Goal: Submit feedback/report problem

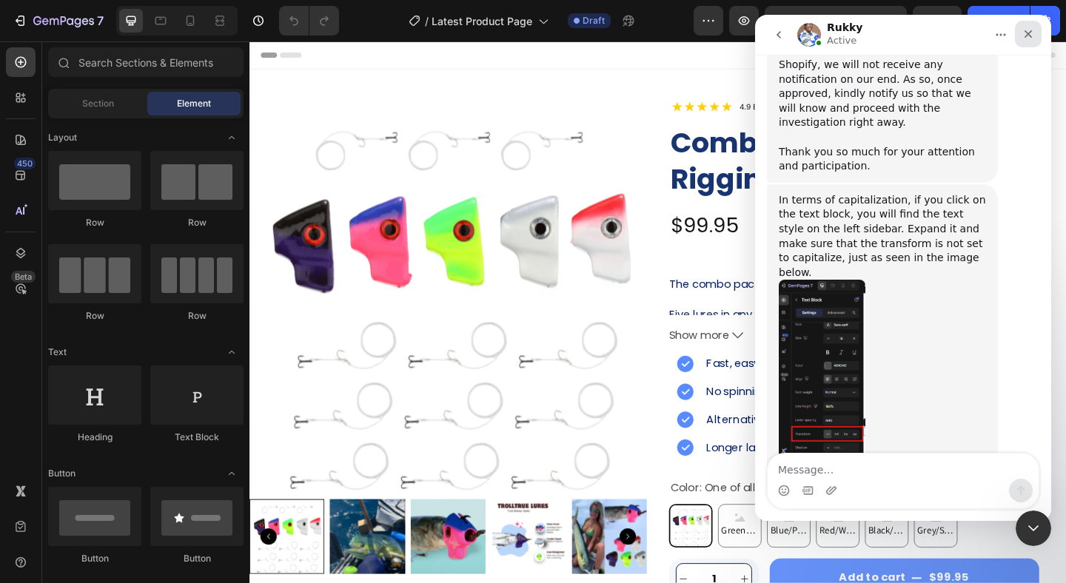
click at [1028, 33] on icon "Close" at bounding box center [1029, 34] width 8 height 8
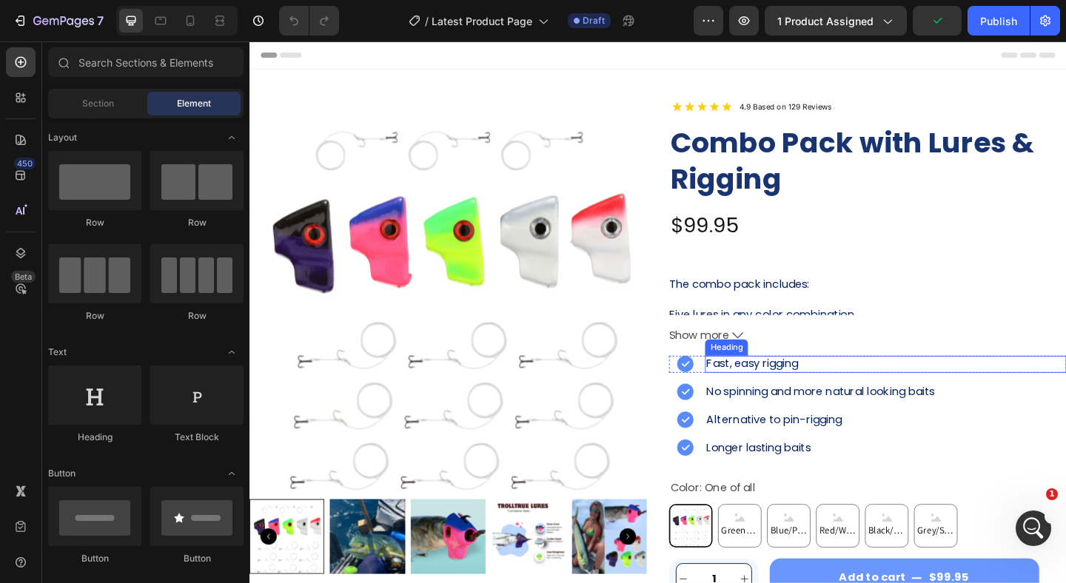
scroll to position [1261, 0]
click at [804, 389] on h2 "Fast, easy rigging" at bounding box center [941, 392] width 393 height 19
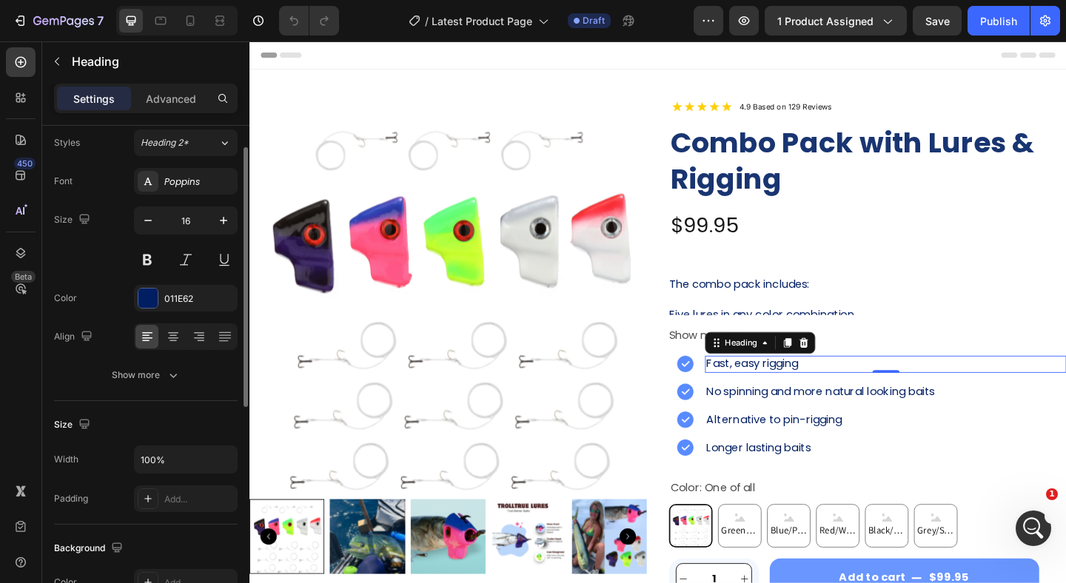
scroll to position [43, 0]
click at [133, 366] on button "Show more" at bounding box center [146, 376] width 184 height 27
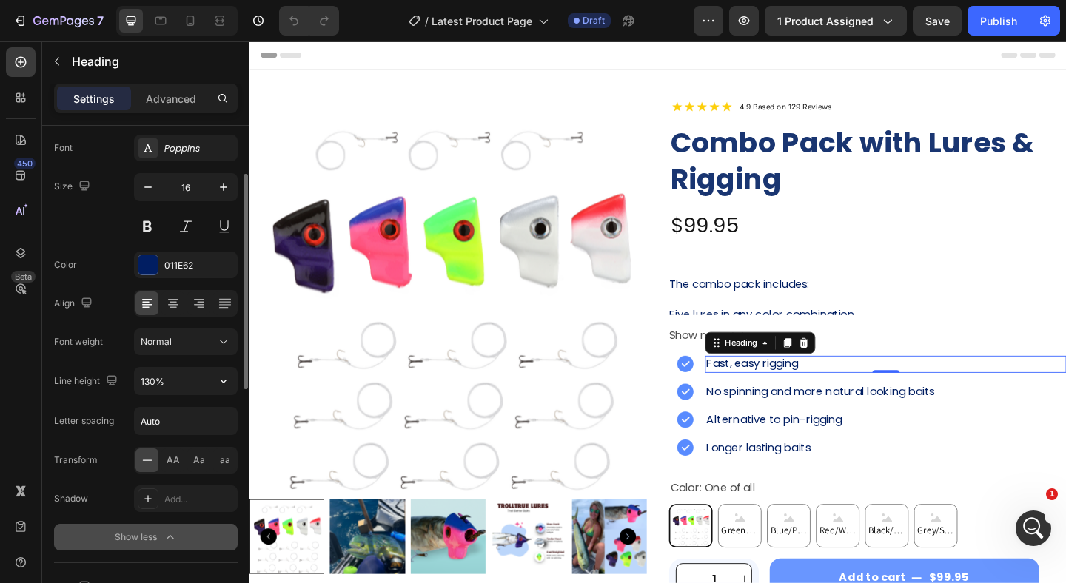
scroll to position [95, 0]
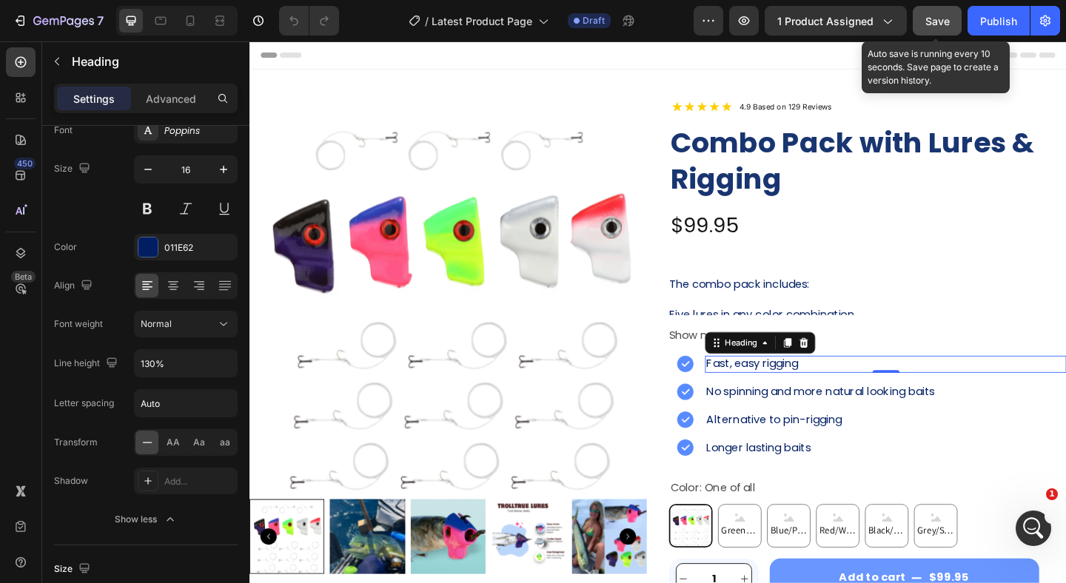
click at [936, 11] on button "Save" at bounding box center [937, 21] width 49 height 30
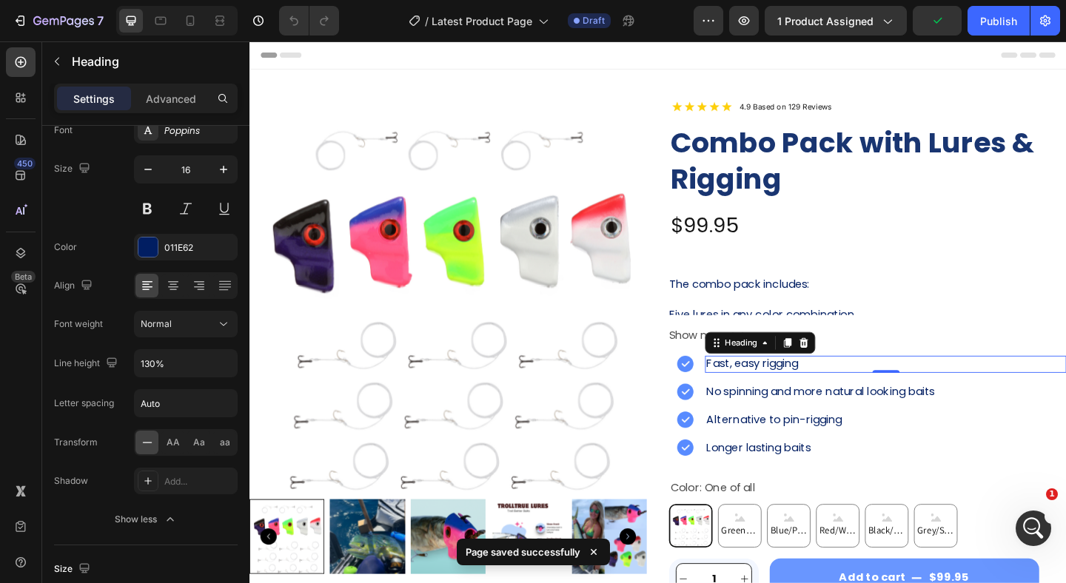
click at [730, 15] on div "Preview 1 product assigned Publish" at bounding box center [877, 21] width 366 height 30
click at [739, 16] on icon "button" at bounding box center [744, 20] width 15 height 15
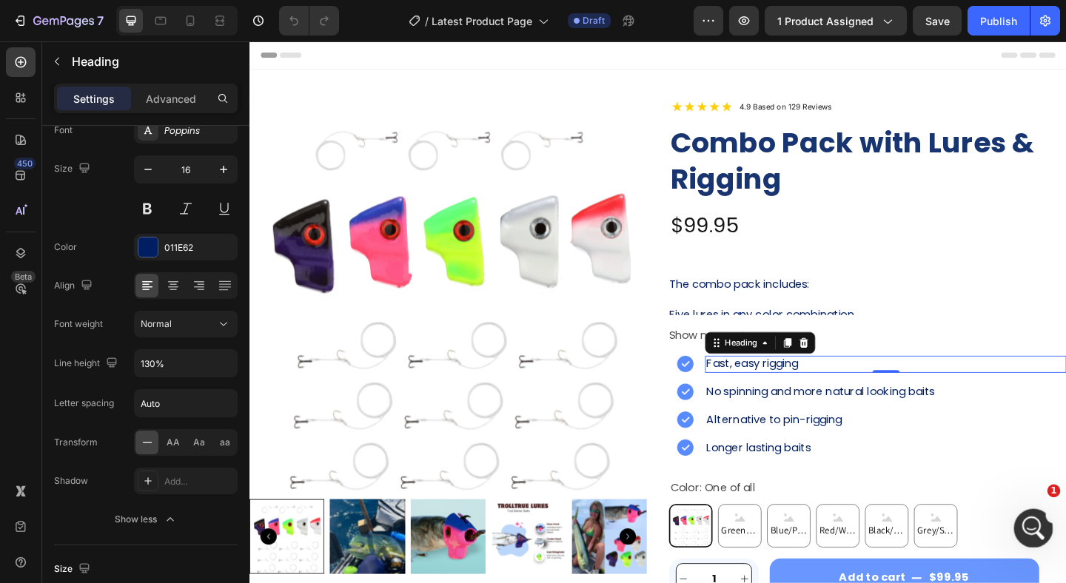
click at [1025, 518] on icon "Open Intercom Messenger" at bounding box center [1031, 526] width 24 height 24
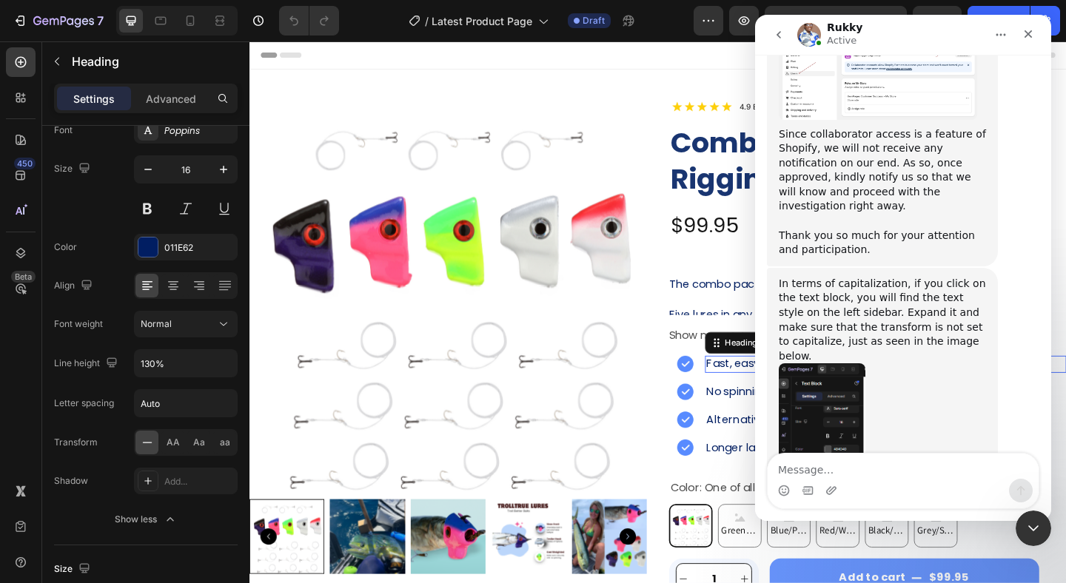
scroll to position [1261, 0]
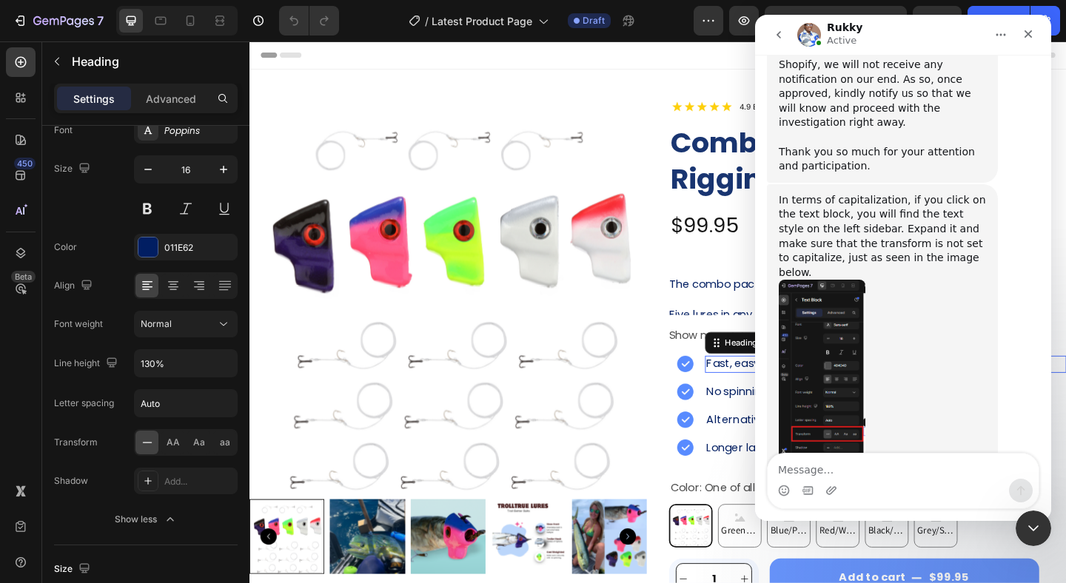
click at [868, 466] on textarea "Message…" at bounding box center [903, 466] width 271 height 25
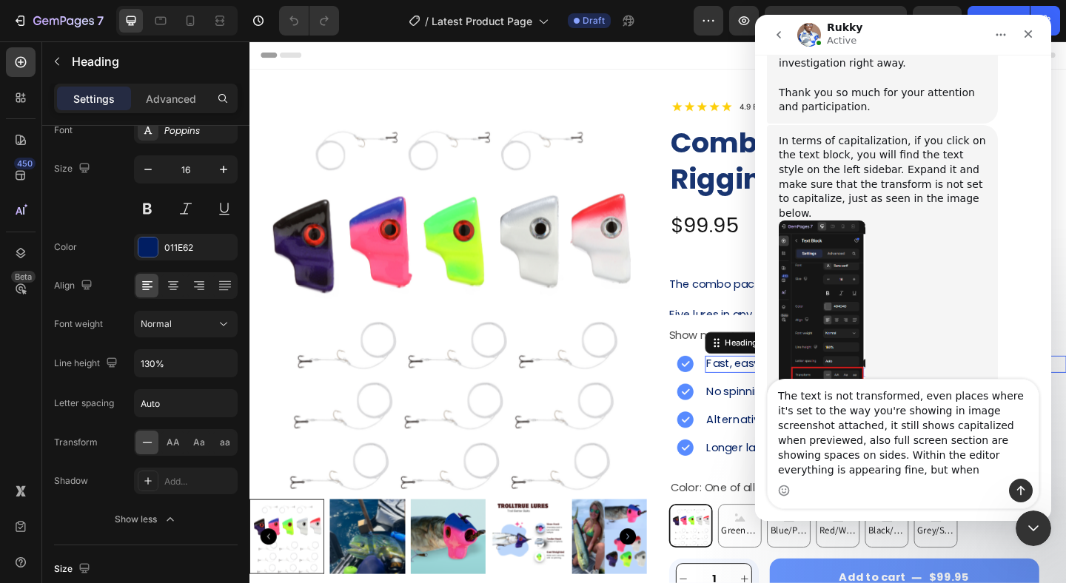
scroll to position [1335, 0]
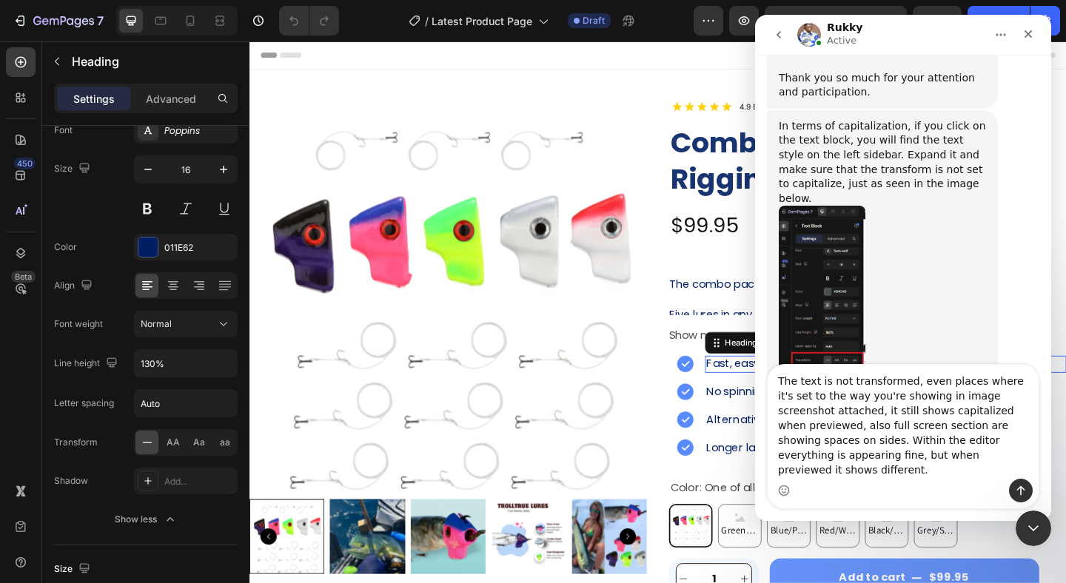
click at [831, 455] on textarea "The text is not transformed, even places where it's set to the way you're showi…" at bounding box center [903, 422] width 271 height 114
click at [989, 463] on textarea "The text is not transformed, even places where it's set to the way you're showi…" at bounding box center [903, 422] width 271 height 114
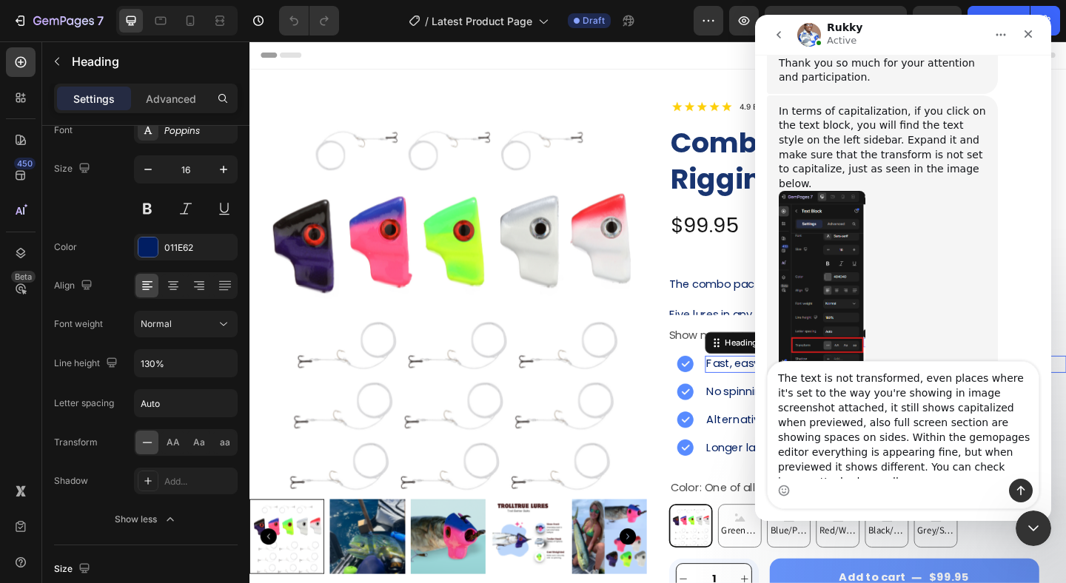
type textarea "The text is not transformed, even places where it's set to the way you're showi…"
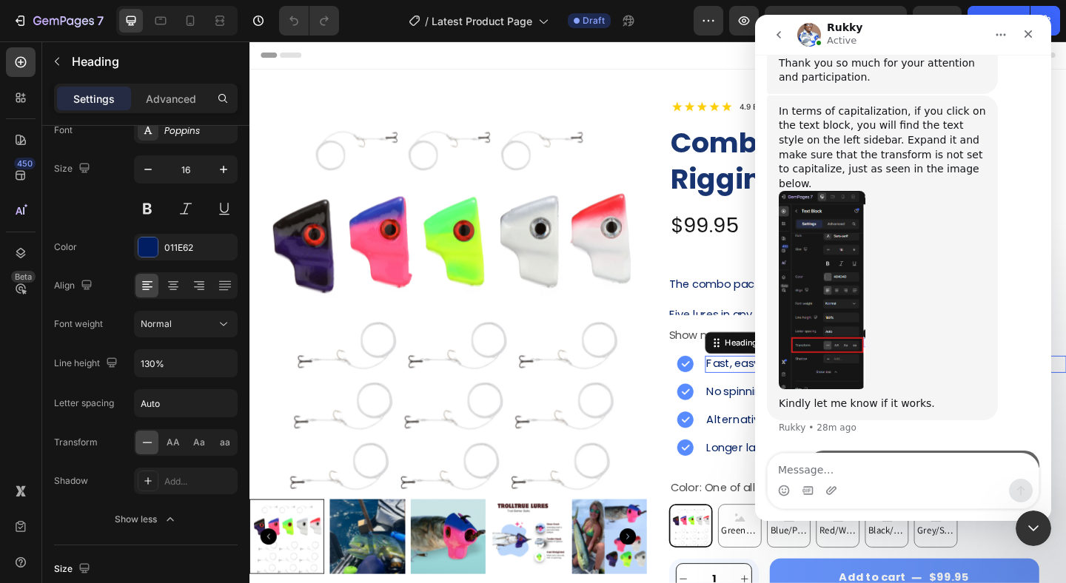
scroll to position [1421, 0]
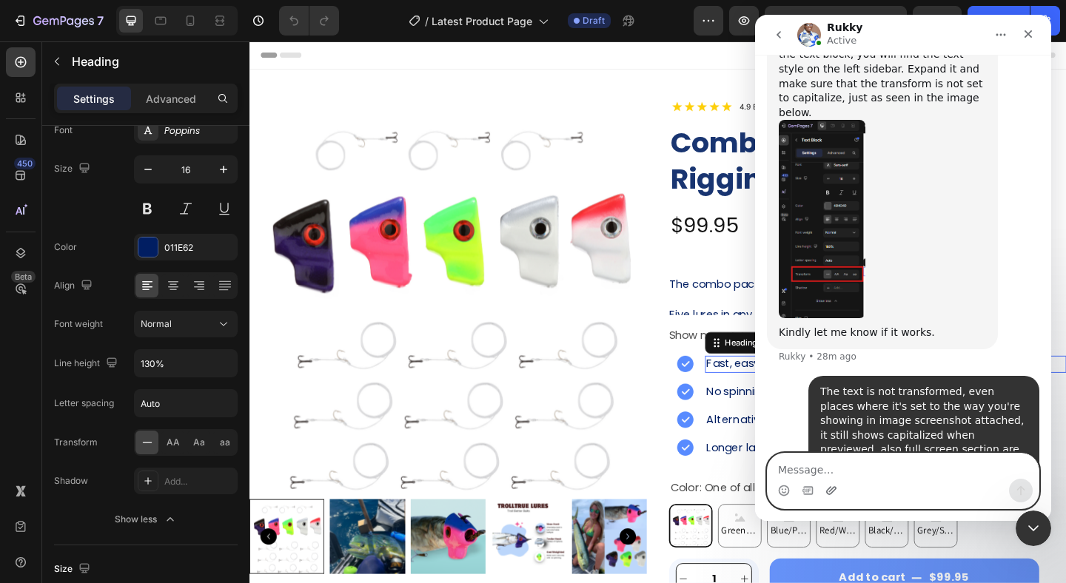
click at [826, 487] on icon "Upload attachment" at bounding box center [831, 491] width 12 height 12
